Goal: Transaction & Acquisition: Obtain resource

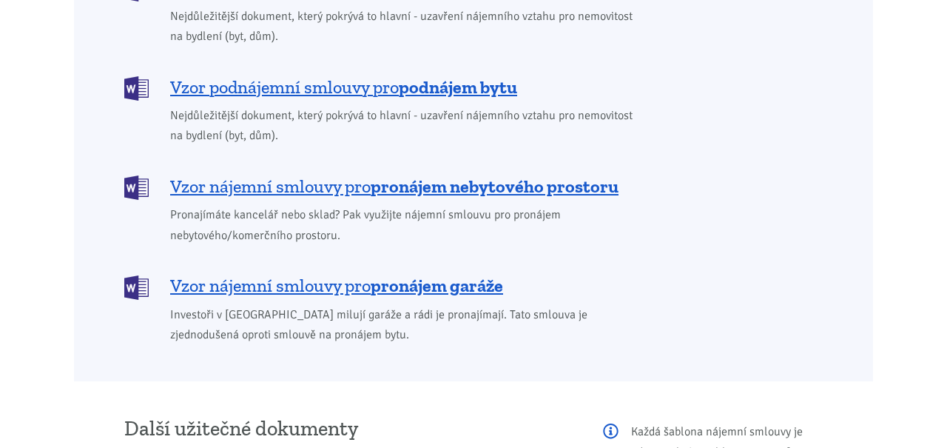
scroll to position [1366, 0]
click at [189, 76] on span "Vzor podnájemní smlouvy pro podnájem bytu" at bounding box center [343, 88] width 347 height 24
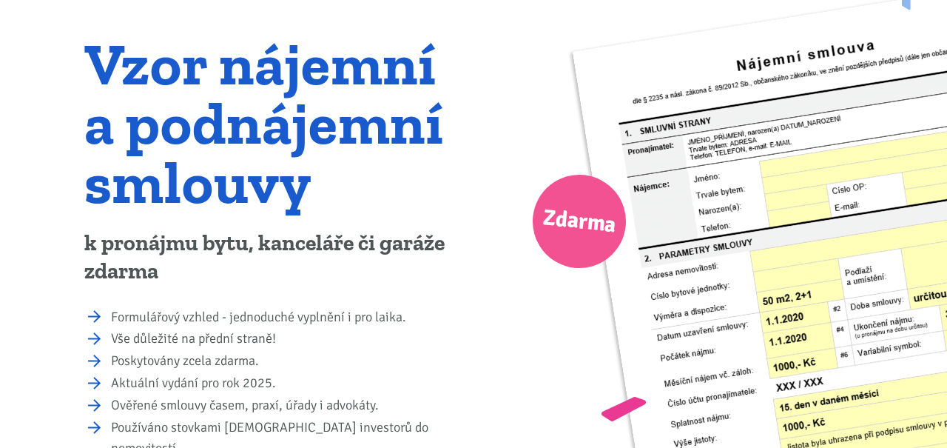
scroll to position [132, 0]
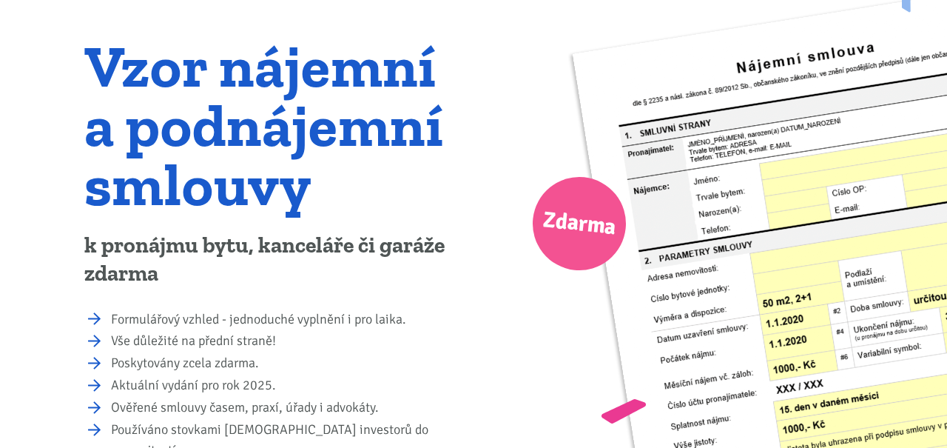
click at [773, 310] on img at bounding box center [855, 354] width 565 height 746
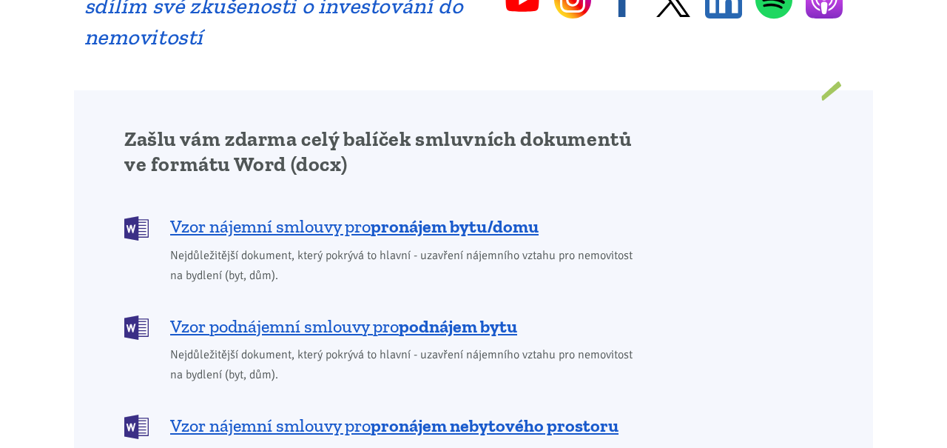
scroll to position [1169, 0]
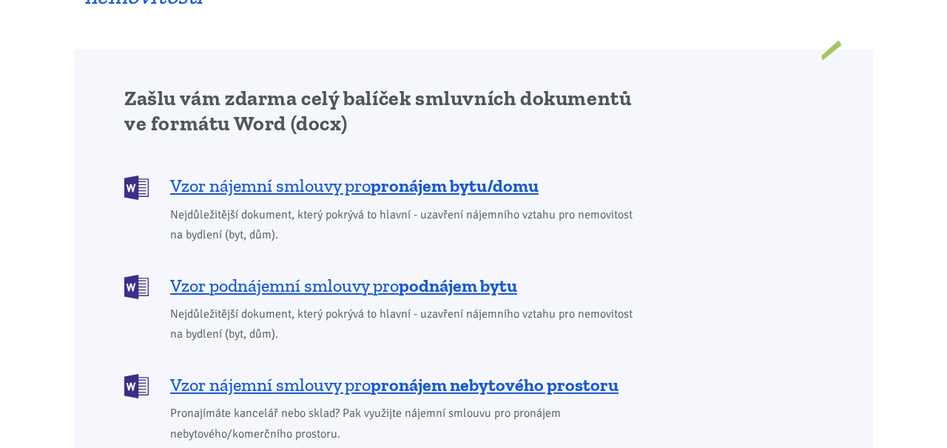
click at [184, 274] on span "Vzor podnájemní smlouvy pro podnájem bytu" at bounding box center [343, 286] width 347 height 24
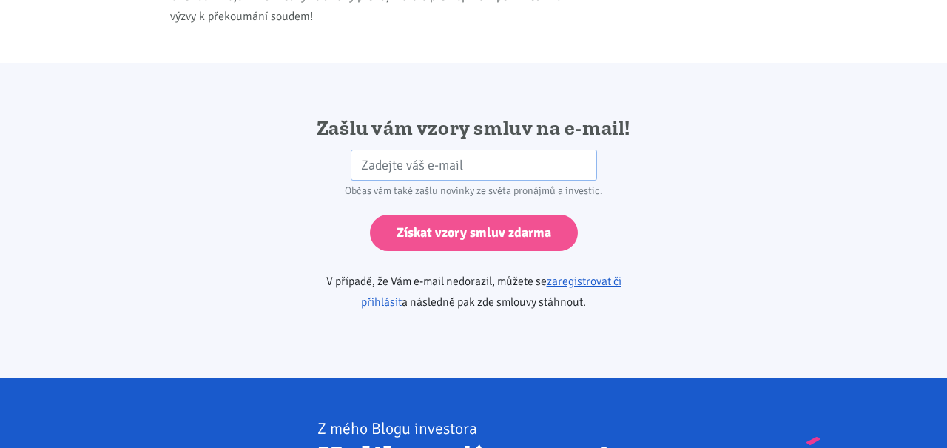
scroll to position [2472, 0]
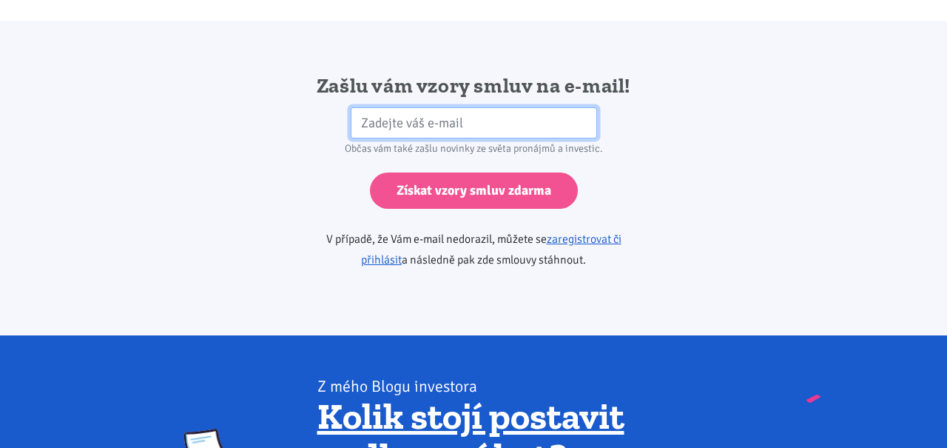
click at [386, 110] on input "email" at bounding box center [474, 123] width 246 height 32
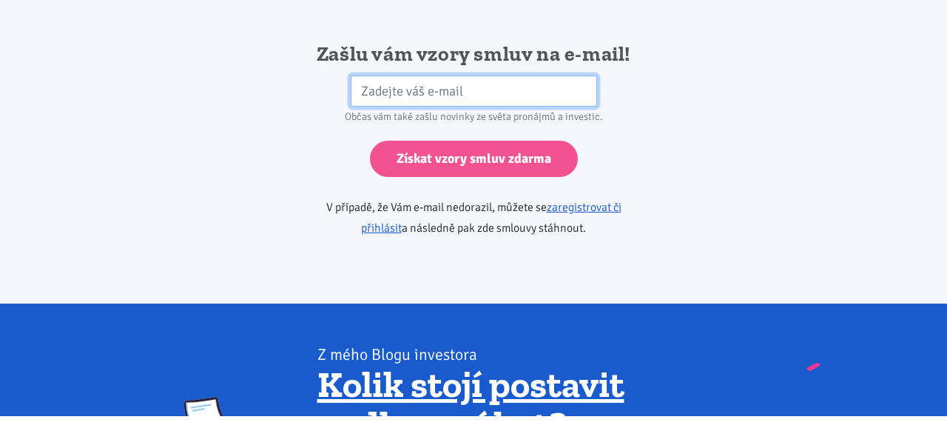
scroll to position [2507, 0]
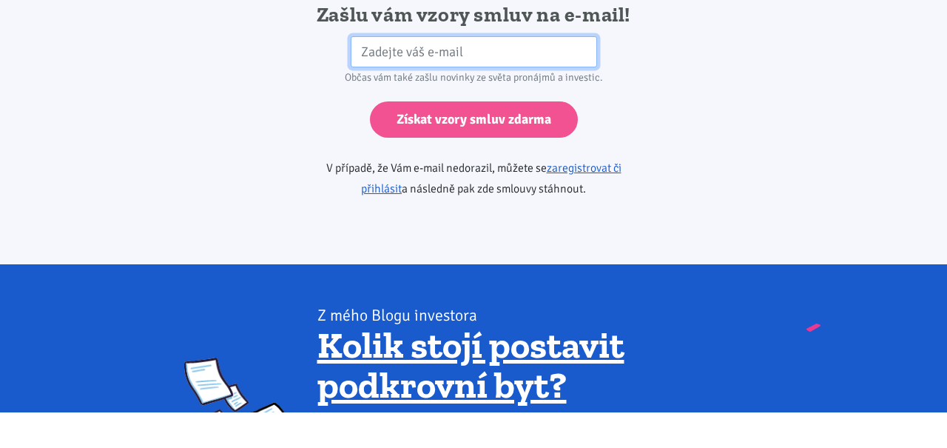
type input "svoboda.karel87@gmail.com"
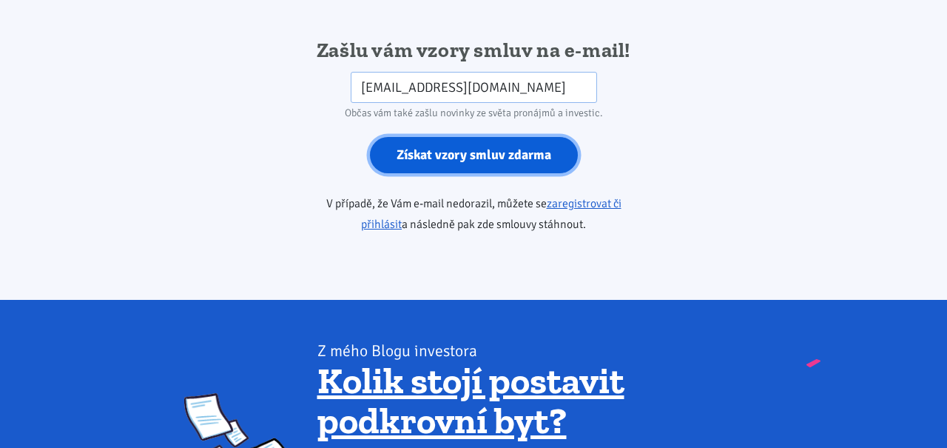
click at [426, 138] on input "Získat vzory smluv zdarma" at bounding box center [474, 155] width 208 height 36
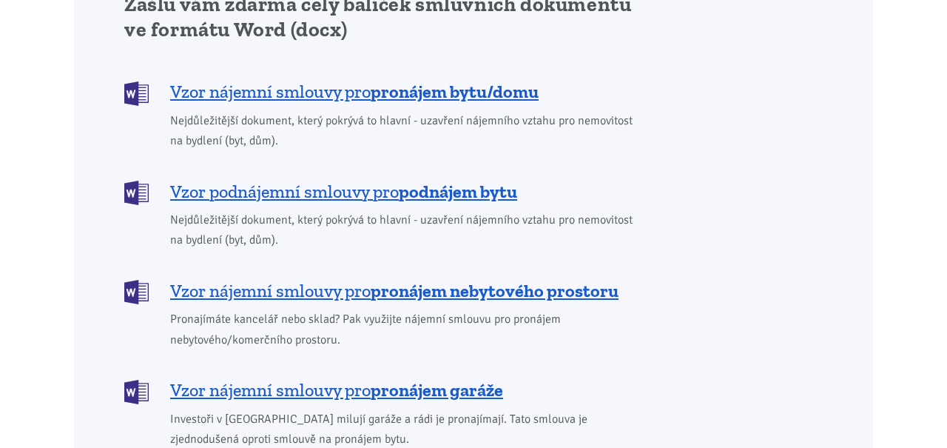
scroll to position [1253, 0]
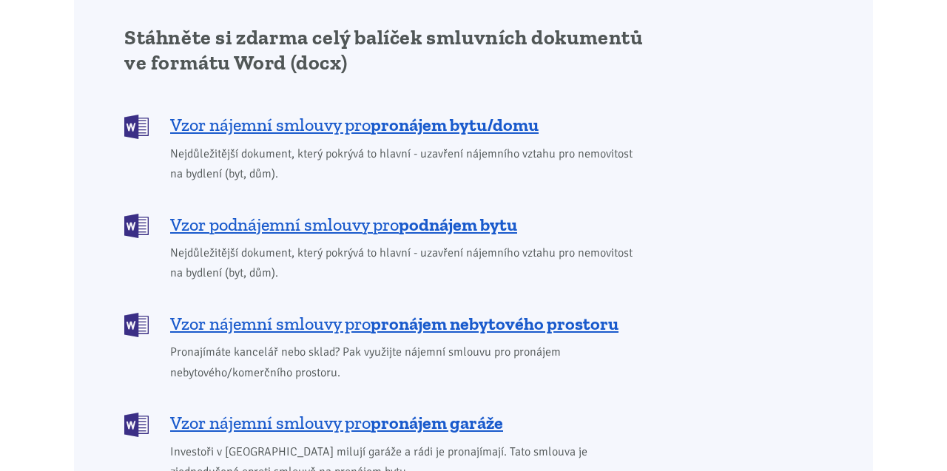
scroll to position [1281, 0]
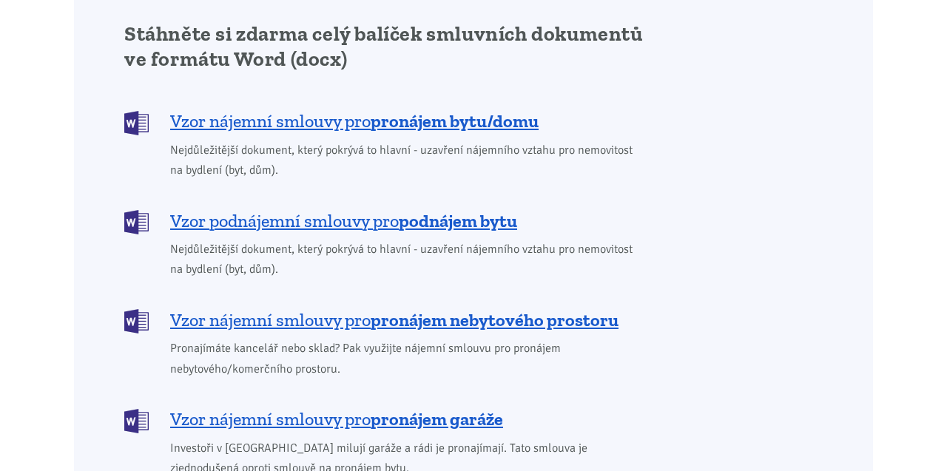
click at [461, 210] on b "podnájem bytu" at bounding box center [458, 220] width 118 height 21
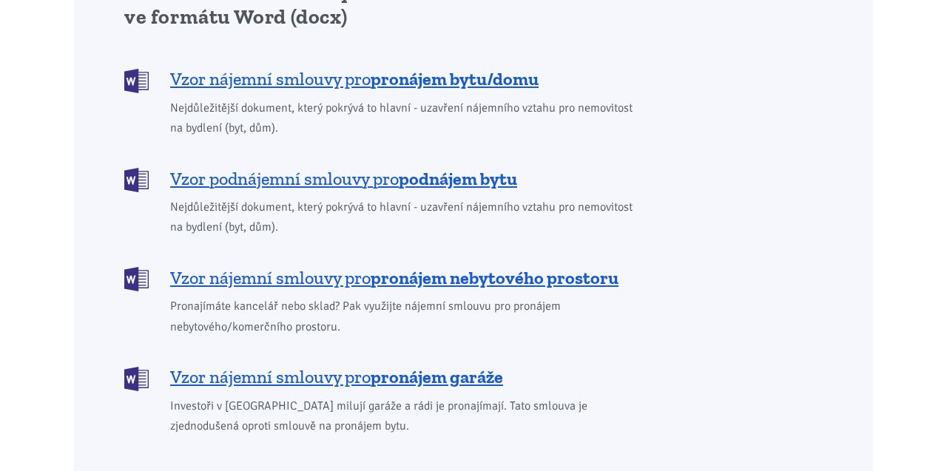
scroll to position [1328, 0]
